Goal: Task Accomplishment & Management: Manage account settings

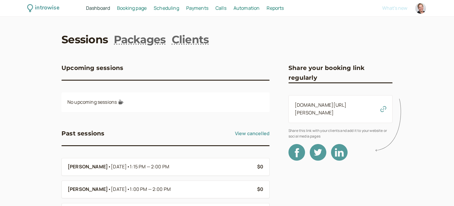
click at [420, 9] on div at bounding box center [421, 8] width 11 height 11
select select "America/New_York"
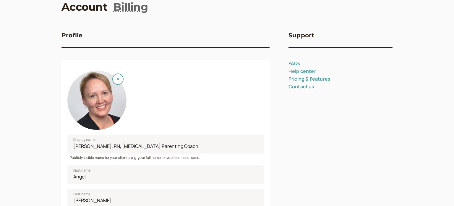
scroll to position [41, 0]
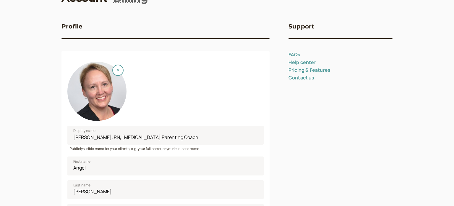
click at [87, 106] on div at bounding box center [96, 91] width 59 height 59
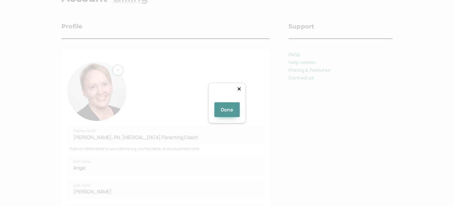
click at [208, 83] on div "Done" at bounding box center [227, 103] width 38 height 41
click at [227, 100] on div at bounding box center [227, 100] width 0 height 0
click at [229, 117] on button "Done" at bounding box center [226, 109] width 25 height 15
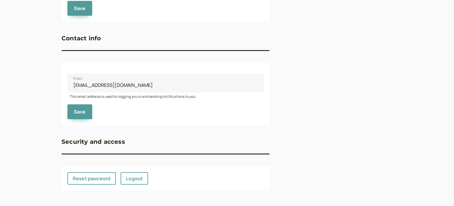
scroll to position [110, 0]
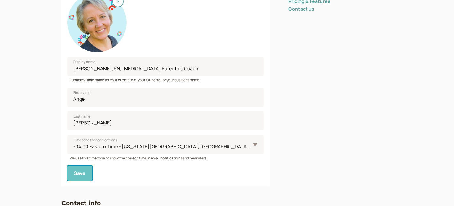
click at [80, 176] on button "Save" at bounding box center [79, 172] width 25 height 15
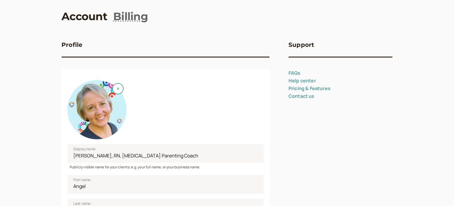
scroll to position [0, 0]
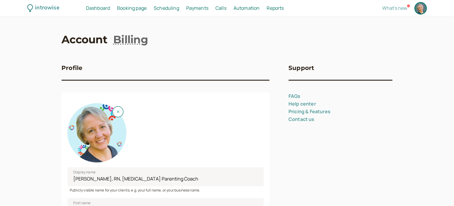
click at [98, 7] on span "Dashboard" at bounding box center [98, 8] width 24 height 7
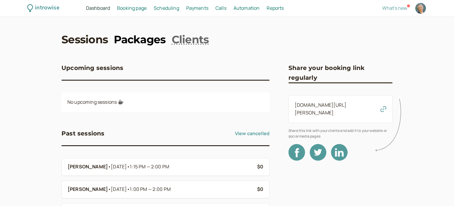
click at [138, 42] on link "Packages" at bounding box center [140, 39] width 52 height 15
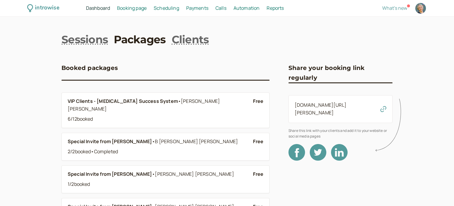
click at [130, 8] on span "Booking page" at bounding box center [132, 8] width 30 height 7
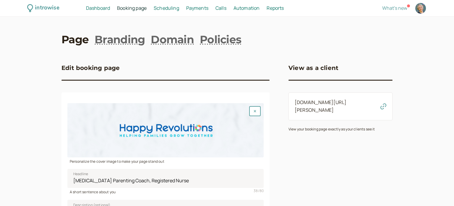
click at [94, 141] on div at bounding box center [165, 130] width 196 height 54
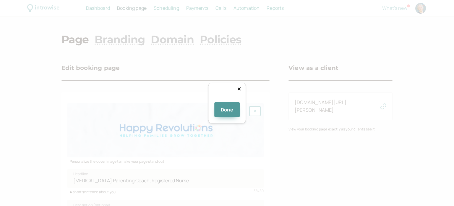
click at [247, 145] on div at bounding box center [317, 164] width 141 height 39
click at [227, 100] on div at bounding box center [227, 100] width 0 height 0
click at [228, 144] on div at bounding box center [313, 167] width 171 height 47
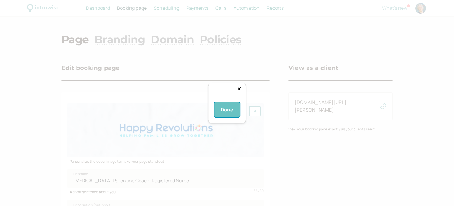
click at [227, 117] on button "Done" at bounding box center [226, 109] width 25 height 15
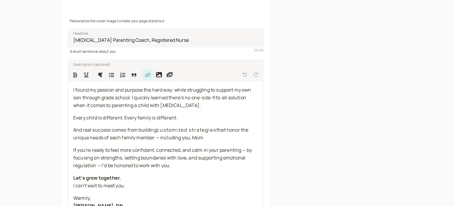
scroll to position [220, 0]
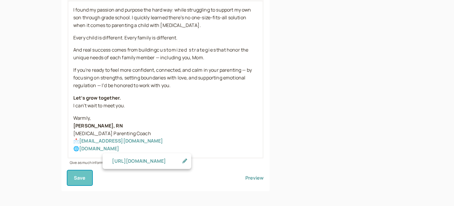
click at [76, 177] on span "Save" at bounding box center [80, 177] width 12 height 7
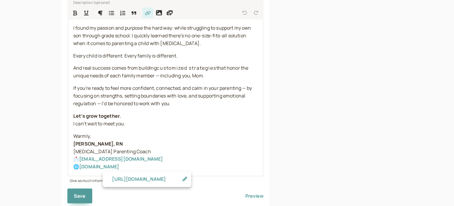
scroll to position [221, 0]
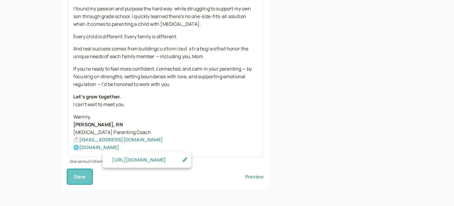
click at [76, 177] on span "Save" at bounding box center [80, 176] width 12 height 7
click at [254, 177] on button "Preview" at bounding box center [255, 176] width 18 height 15
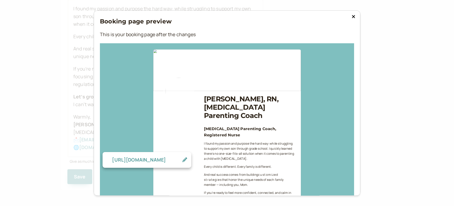
scroll to position [0, 0]
click at [352, 17] on icon at bounding box center [354, 16] width 4 height 5
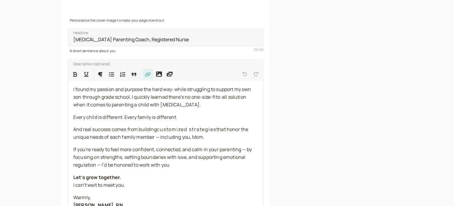
scroll to position [23, 0]
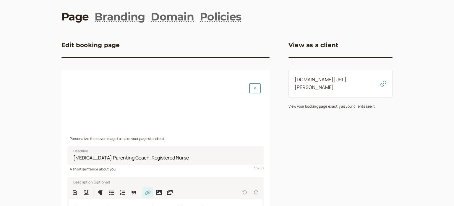
click at [157, 107] on div at bounding box center [165, 107] width 196 height 54
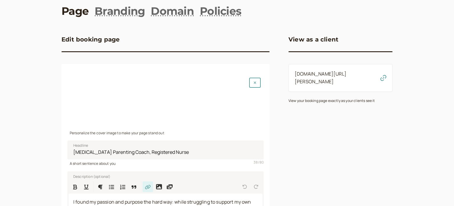
scroll to position [95, 0]
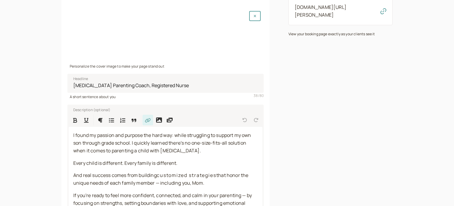
click at [145, 37] on div at bounding box center [165, 35] width 196 height 54
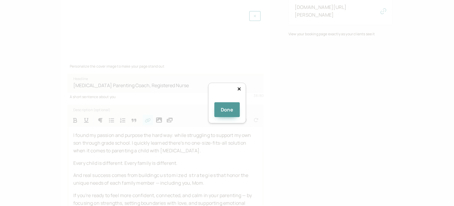
click at [227, 144] on div at bounding box center [312, 167] width 171 height 47
click at [394, 190] on div at bounding box center [394, 190] width 0 height 0
click at [225, 117] on button "Done" at bounding box center [226, 109] width 25 height 15
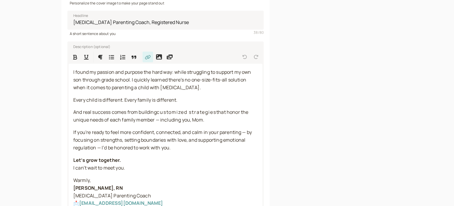
scroll to position [221, 0]
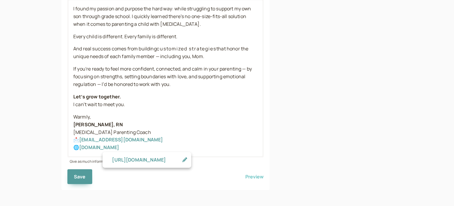
click at [250, 177] on button "Preview" at bounding box center [255, 176] width 18 height 15
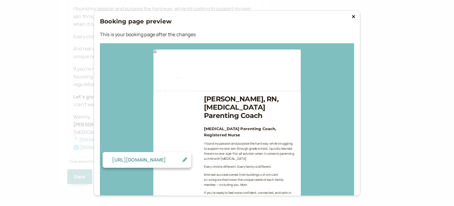
click at [400, 122] on div "Booking page preview This is your booking page after the changes [PERSON_NAME],…" at bounding box center [227, 103] width 454 height 206
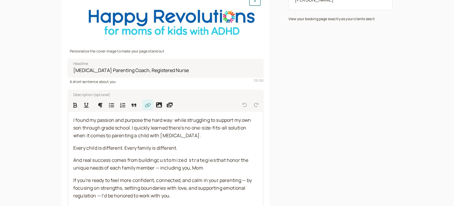
scroll to position [41, 0]
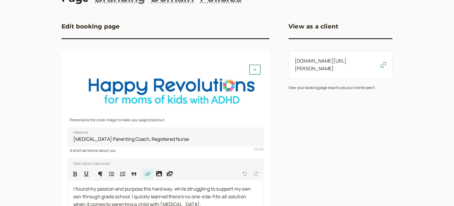
click at [199, 92] on div at bounding box center [165, 89] width 196 height 54
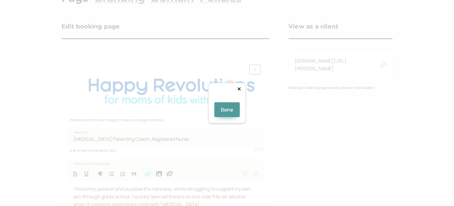
click at [227, 153] on div at bounding box center [310, 176] width 166 height 46
click at [222, 117] on button "Done" at bounding box center [226, 109] width 25 height 15
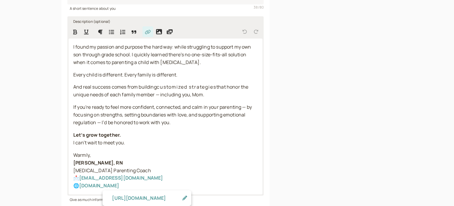
scroll to position [221, 0]
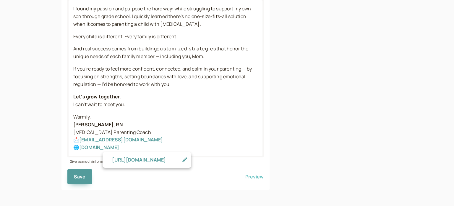
click at [249, 175] on button "Preview" at bounding box center [255, 176] width 18 height 15
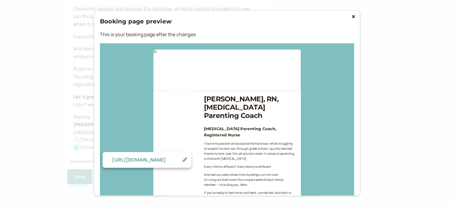
click at [364, 138] on div "Booking page preview This is your booking page after the changes [PERSON_NAME],…" at bounding box center [227, 103] width 454 height 206
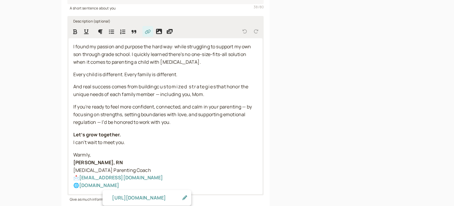
scroll to position [65, 0]
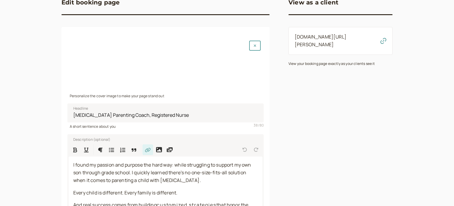
click at [171, 78] on div at bounding box center [165, 65] width 196 height 54
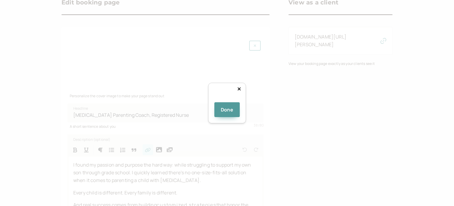
click at [227, 149] on div at bounding box center [310, 172] width 166 height 46
click at [230, 117] on button "Done" at bounding box center [226, 109] width 25 height 15
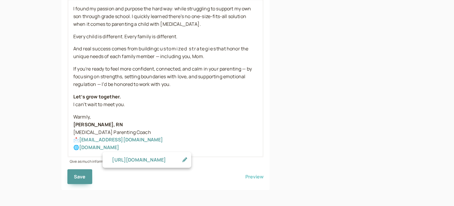
scroll to position [221, 0]
click at [255, 178] on button "Preview" at bounding box center [255, 176] width 18 height 15
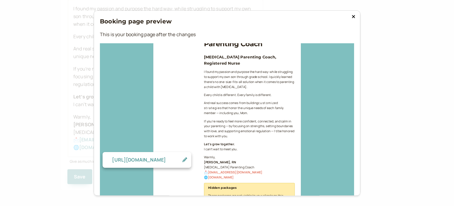
scroll to position [193, 0]
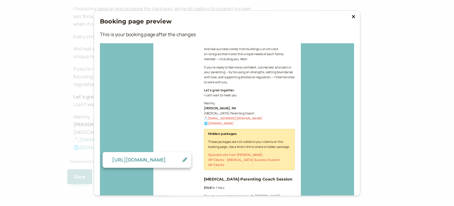
click at [41, 169] on div "Booking page preview This is your booking page after the changes [PERSON_NAME],…" at bounding box center [227, 103] width 454 height 206
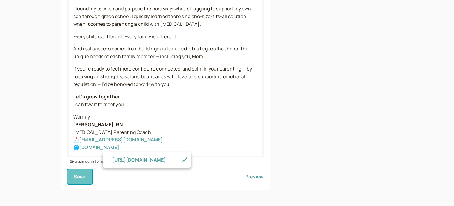
click at [87, 177] on button "Save" at bounding box center [79, 176] width 25 height 15
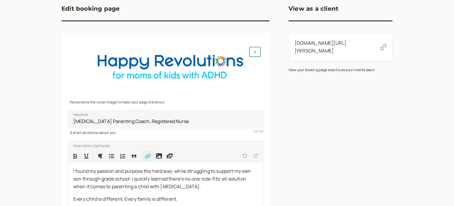
scroll to position [0, 0]
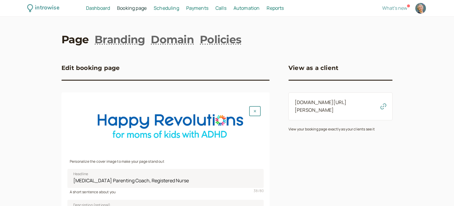
click at [422, 10] on div at bounding box center [421, 8] width 11 height 11
select select "America/New_York"
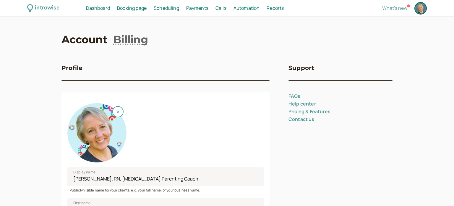
click at [96, 9] on span "Dashboard" at bounding box center [98, 8] width 24 height 7
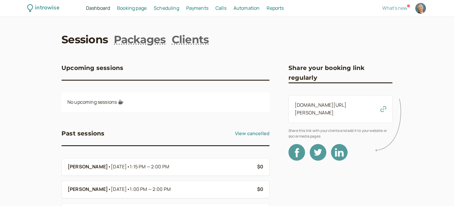
click at [130, 8] on span "Booking page" at bounding box center [132, 8] width 30 height 7
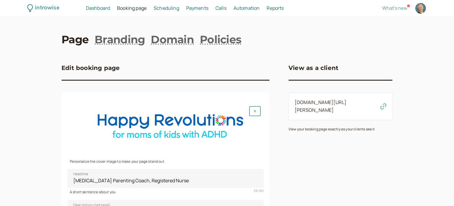
click at [164, 6] on span "Scheduling" at bounding box center [166, 8] width 25 height 7
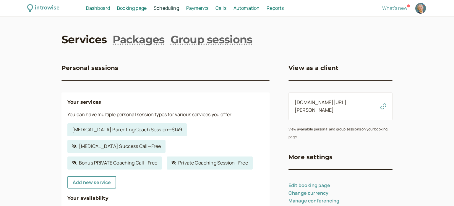
click at [198, 7] on span "Payments" at bounding box center [197, 8] width 22 height 7
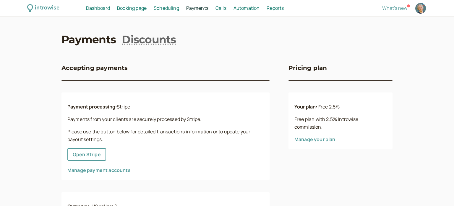
click at [218, 8] on span "Calls" at bounding box center [221, 8] width 11 height 7
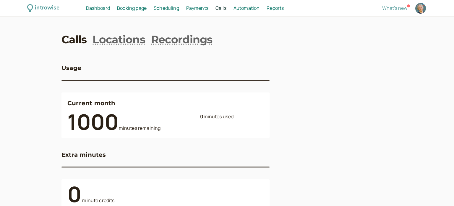
click at [246, 8] on span "Automation" at bounding box center [247, 8] width 26 height 7
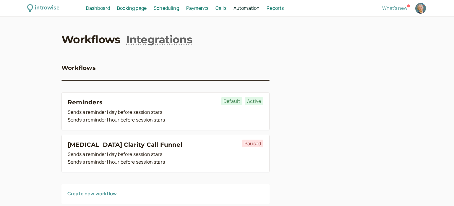
click at [276, 9] on span "Reports" at bounding box center [275, 8] width 17 height 7
select select "last30Days"
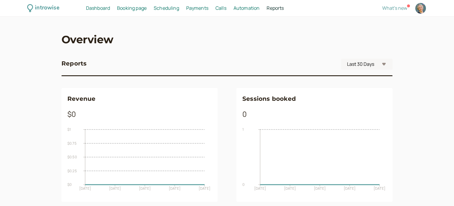
click at [218, 9] on span "Calls" at bounding box center [221, 8] width 11 height 7
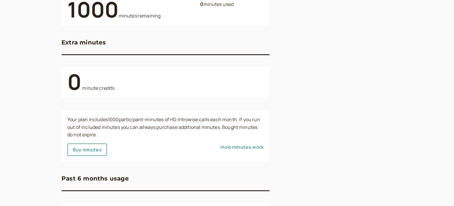
scroll to position [112, 0]
click at [235, 148] on link "How minutes work" at bounding box center [242, 147] width 43 height 7
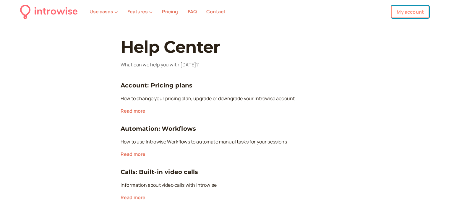
click at [410, 13] on link "My account" at bounding box center [411, 12] width 38 height 12
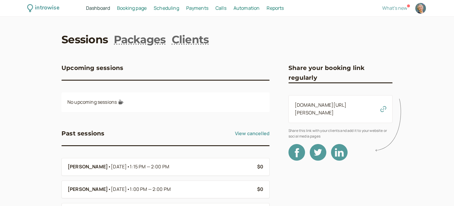
click at [197, 8] on span "Payments" at bounding box center [197, 8] width 22 height 7
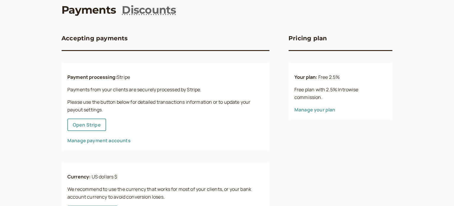
scroll to position [64, 0]
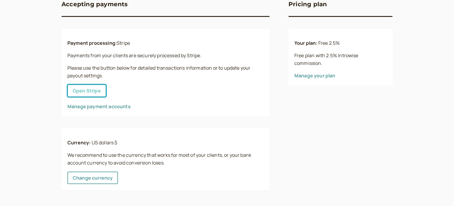
click at [75, 93] on button "Open Stripe" at bounding box center [86, 90] width 39 height 12
